Goal: Complete application form

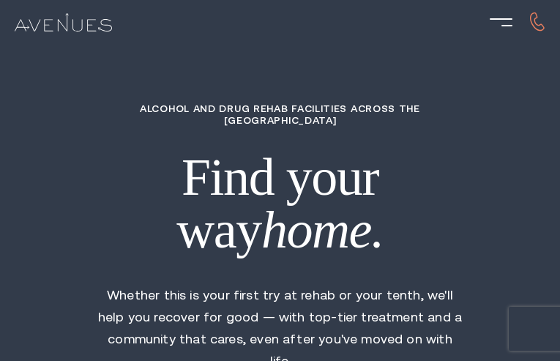
type input "FFsYMBModpb"
type input "3676485483"
type input "[EMAIL_ADDRESS][DOMAIN_NAME]"
type input "bkiDbwyefEl"
radio input "true"
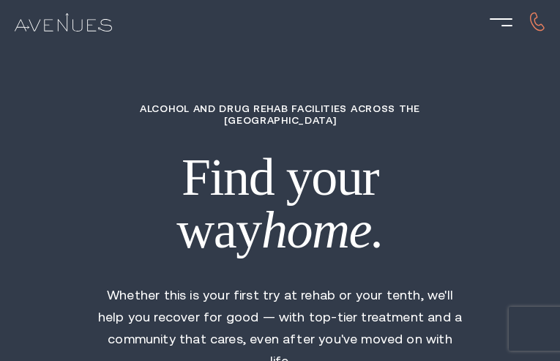
radio input "true"
radio input "false"
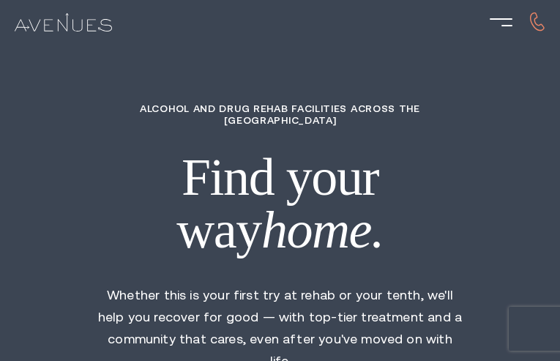
type input "rXvzjwlOpKQAMPet"
type input "bMnzgJetSlEZB"
type input "TdryKyHvPrjk"
type input "jsPEpaNYA"
type input "fBradkcVQKqKn"
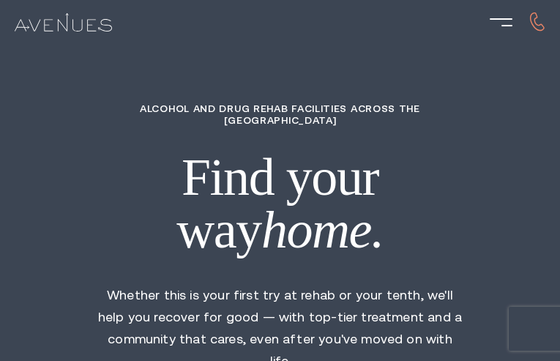
type input "9101523469"
type input "[EMAIL_ADDRESS][DOMAIN_NAME]"
